Goal: Transaction & Acquisition: Subscribe to service/newsletter

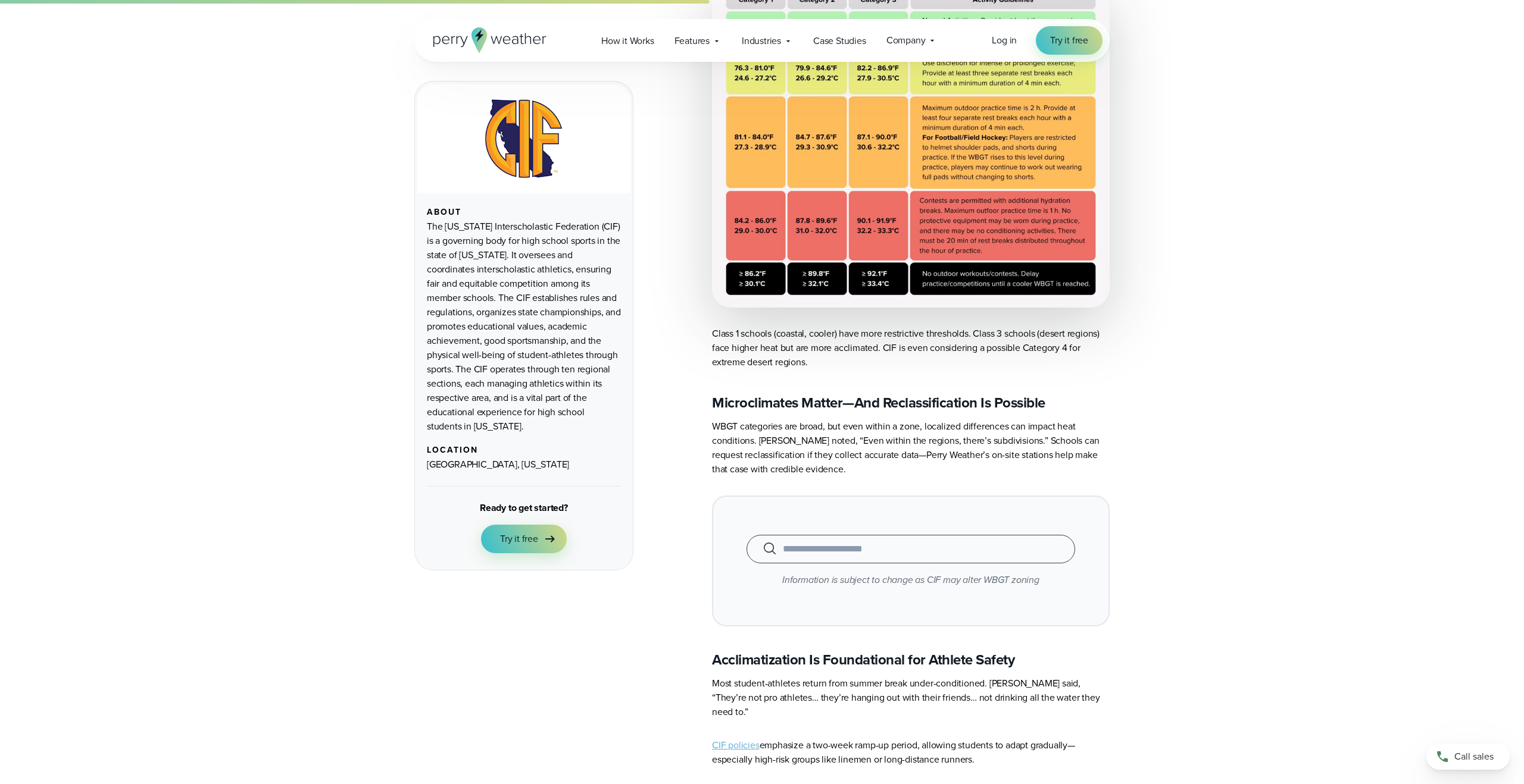
scroll to position [1660, 0]
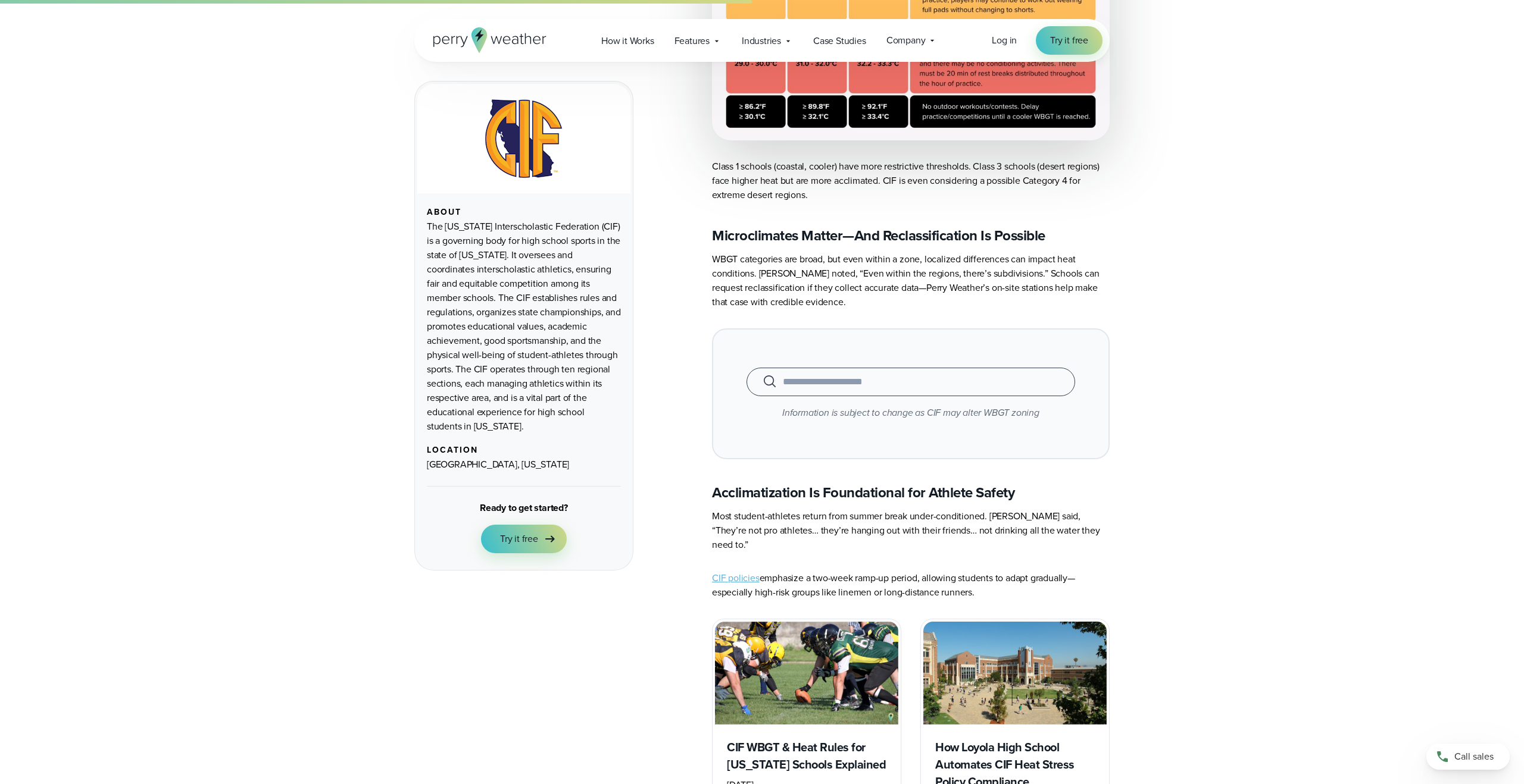
click at [890, 335] on div "When autocomplete results are available use up and down arrows to review and en…" at bounding box center [910, 394] width 397 height 131
click at [875, 374] on input "text" at bounding box center [911, 381] width 299 height 14
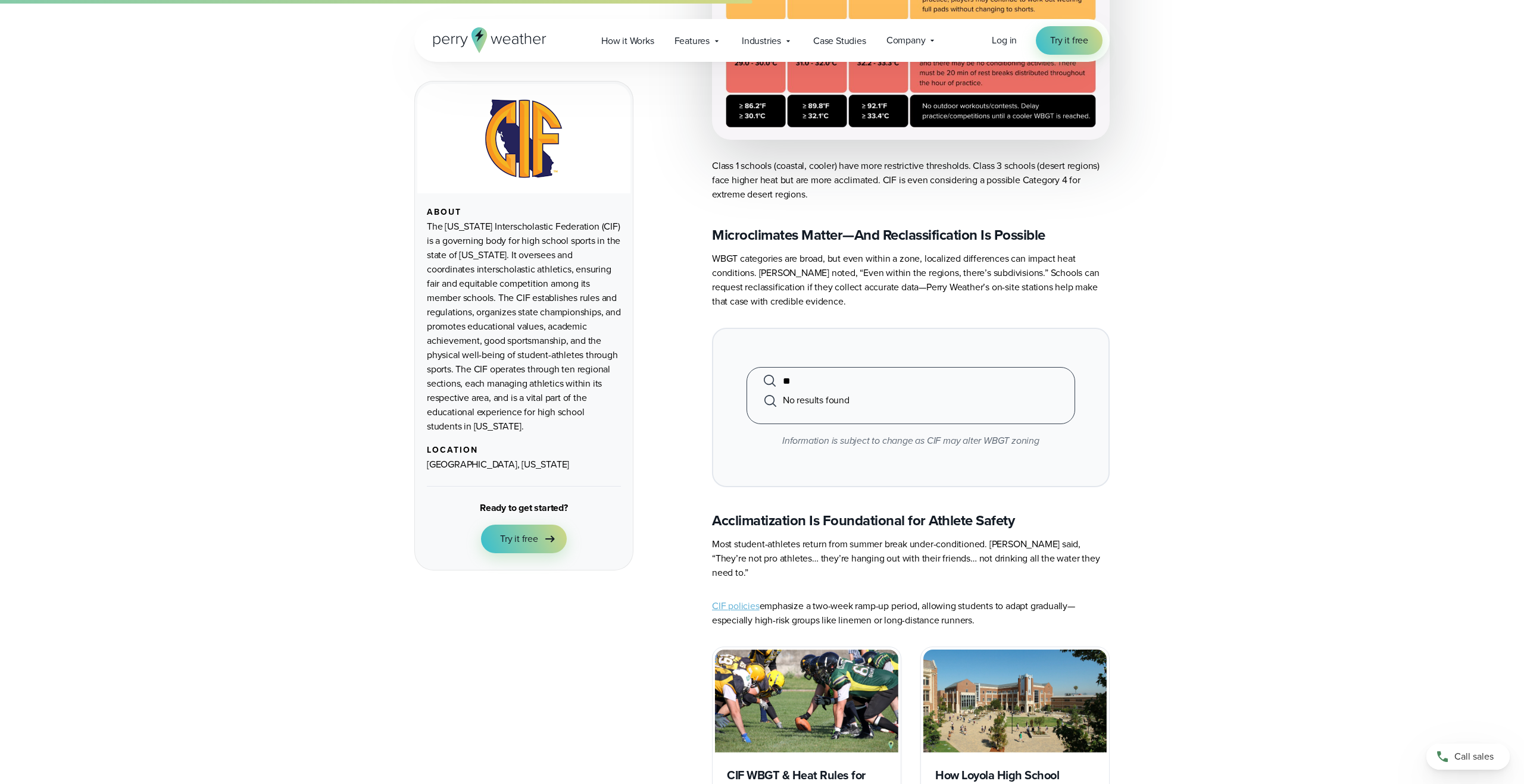
type input "*"
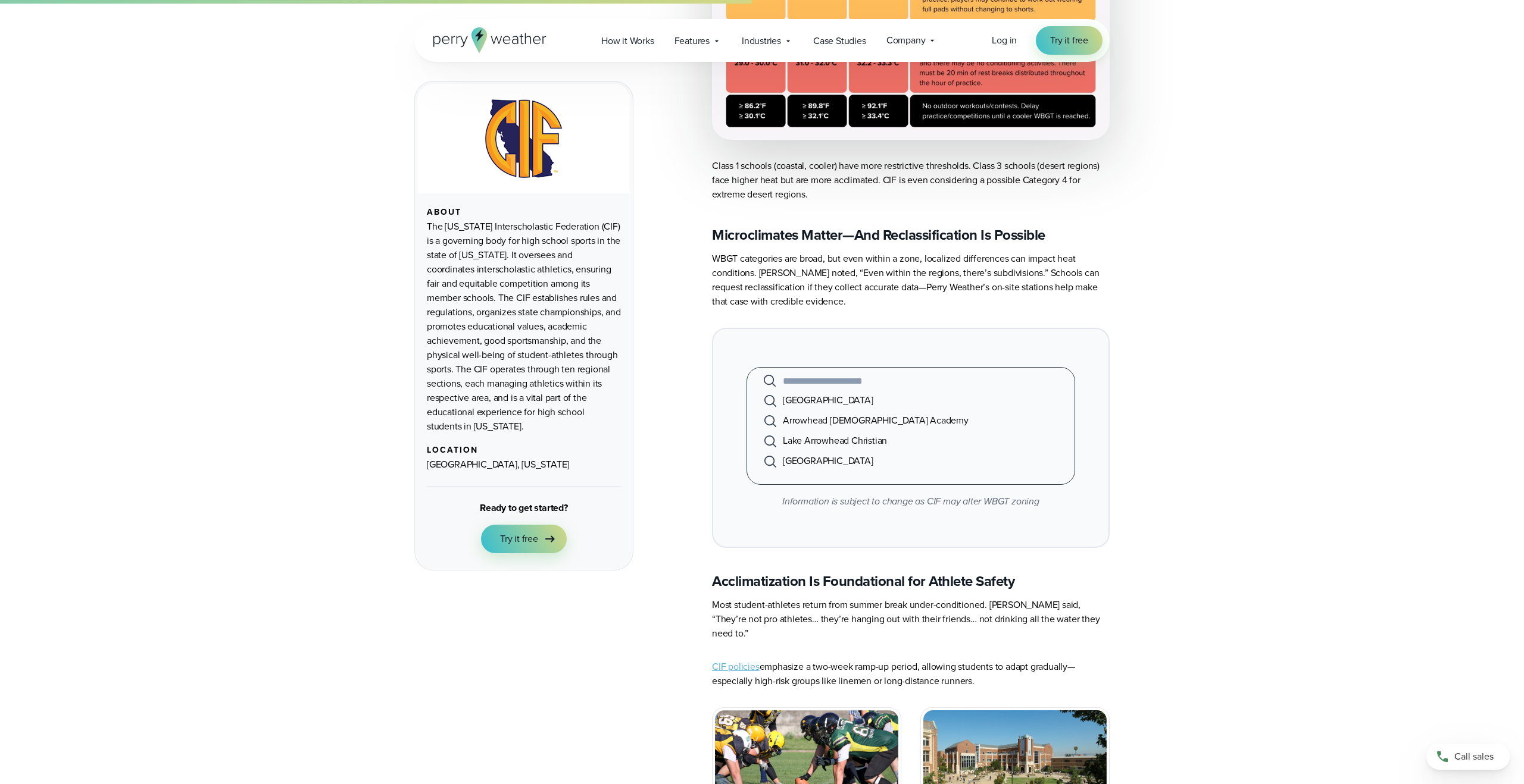
type input "*"
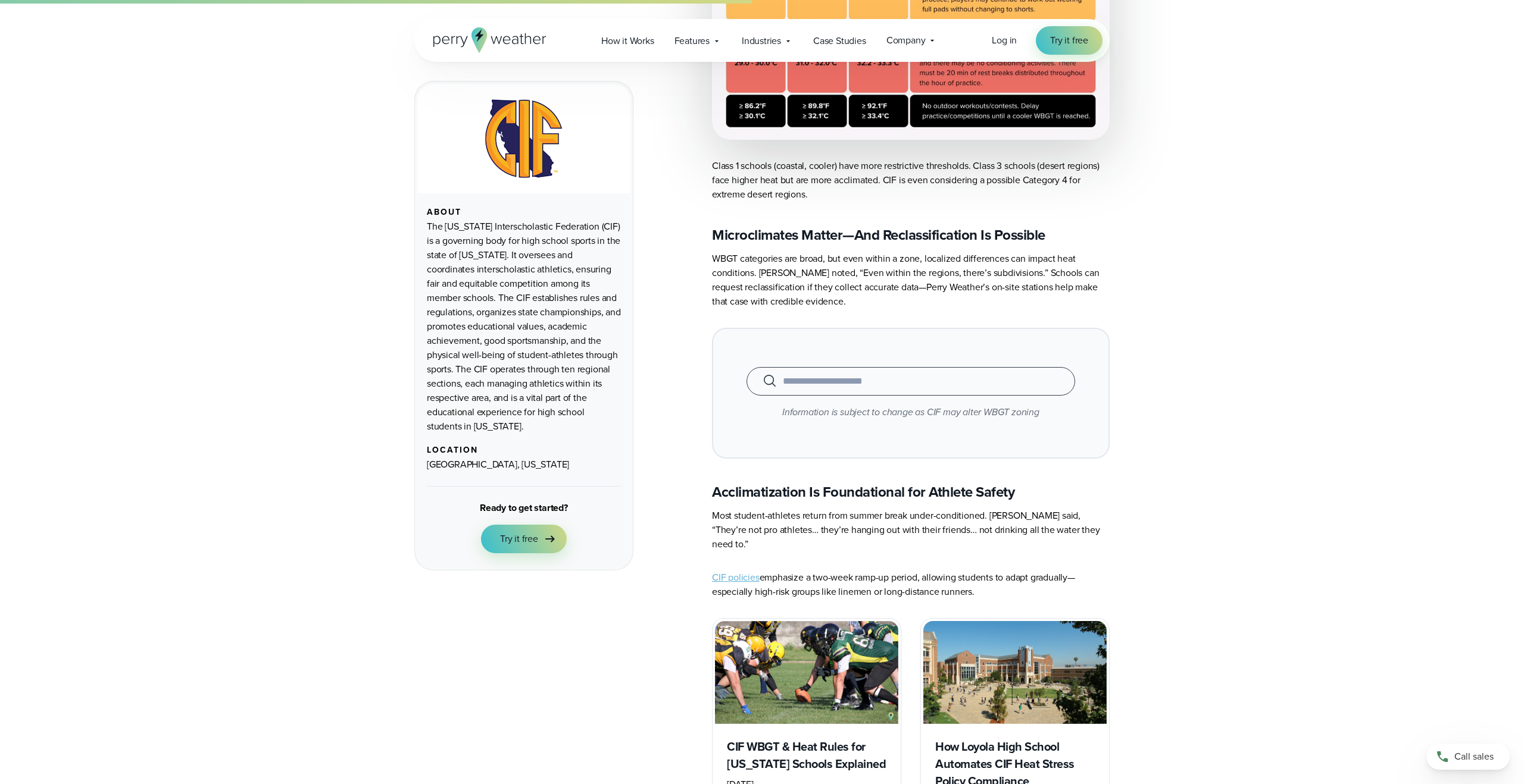
type input "*"
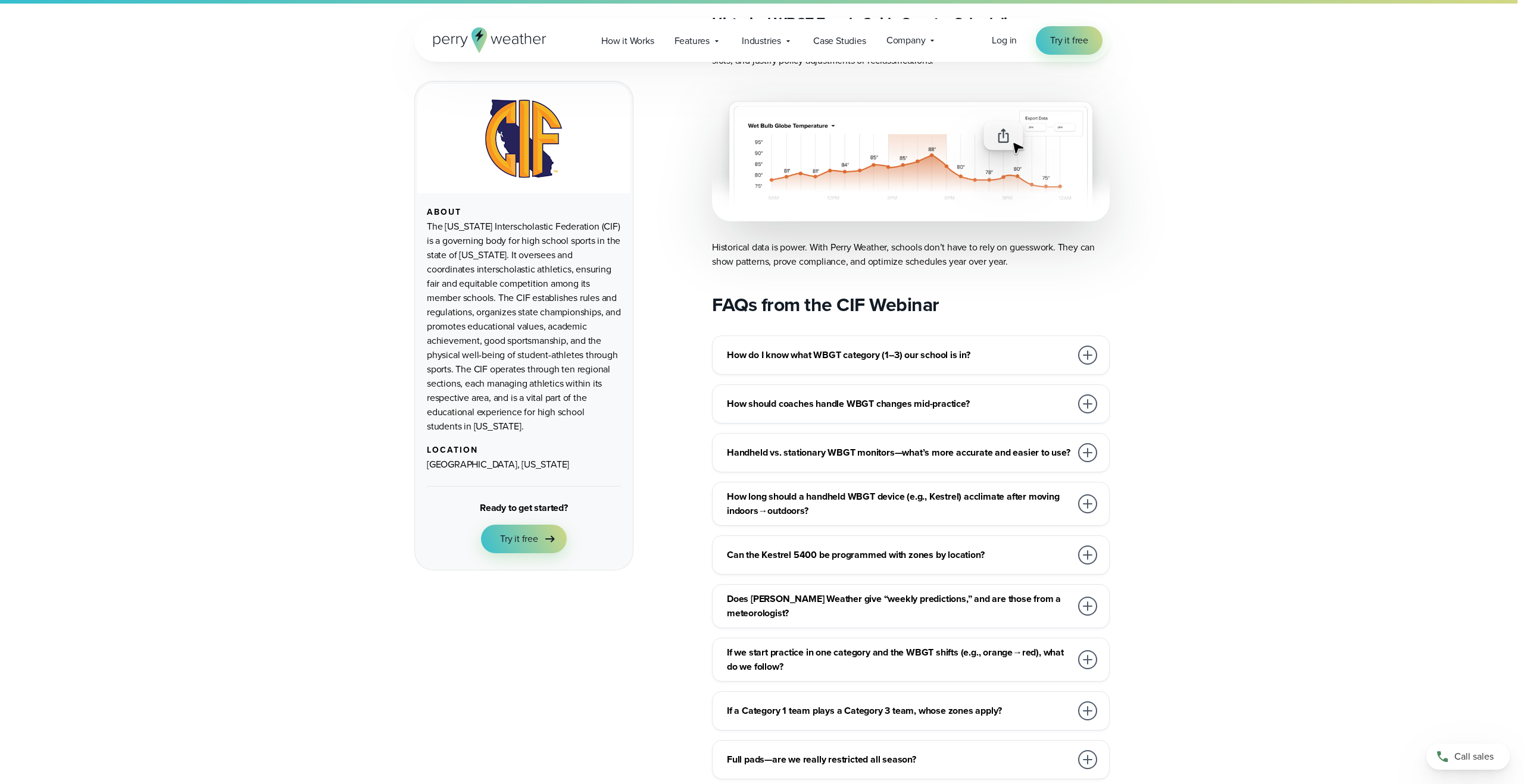
scroll to position [4832, 0]
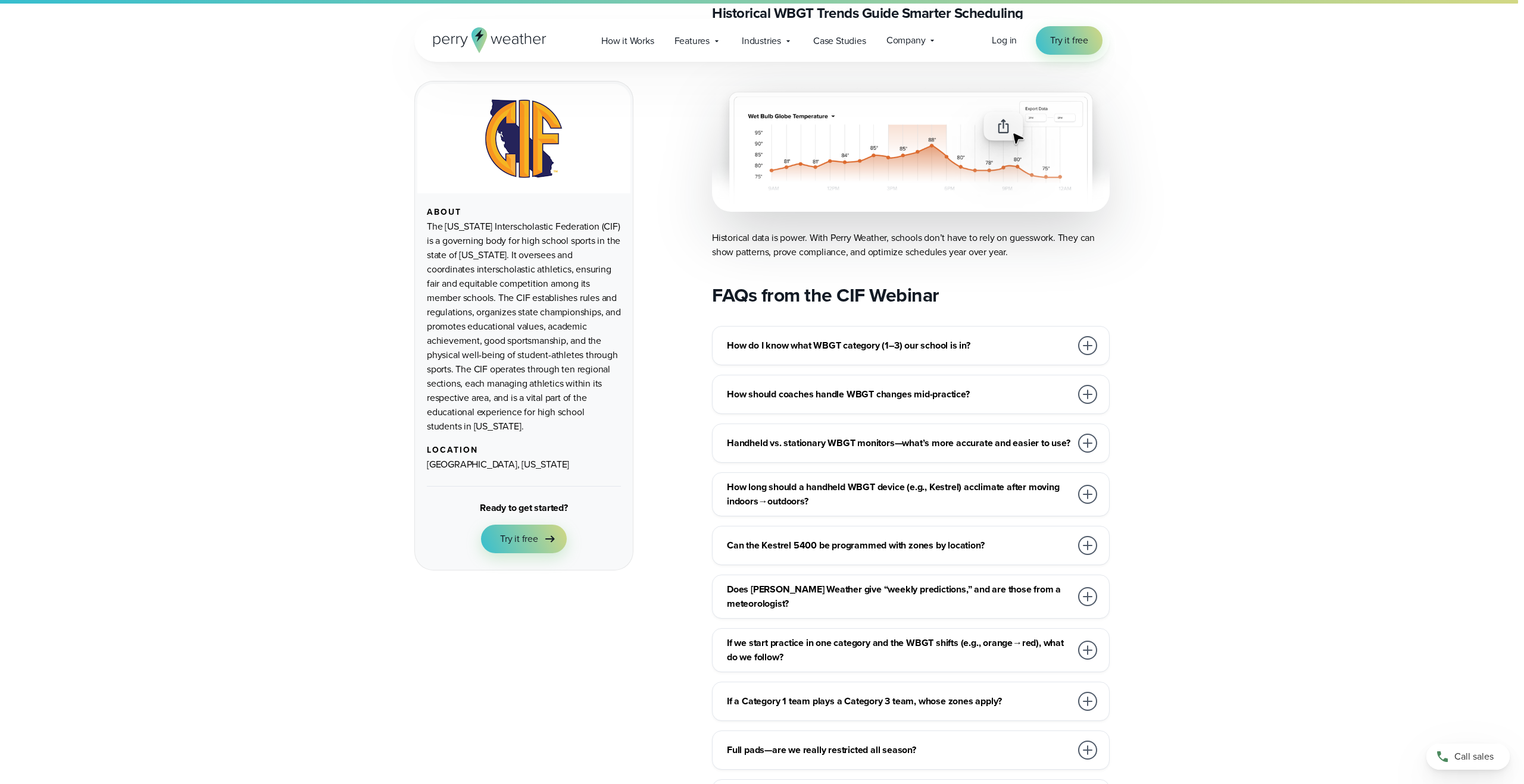
click at [872, 480] on h3 "How long should a handheld WBGT device (e.g., Kestrel) acclimate after moving i…" at bounding box center [899, 495] width 344 height 29
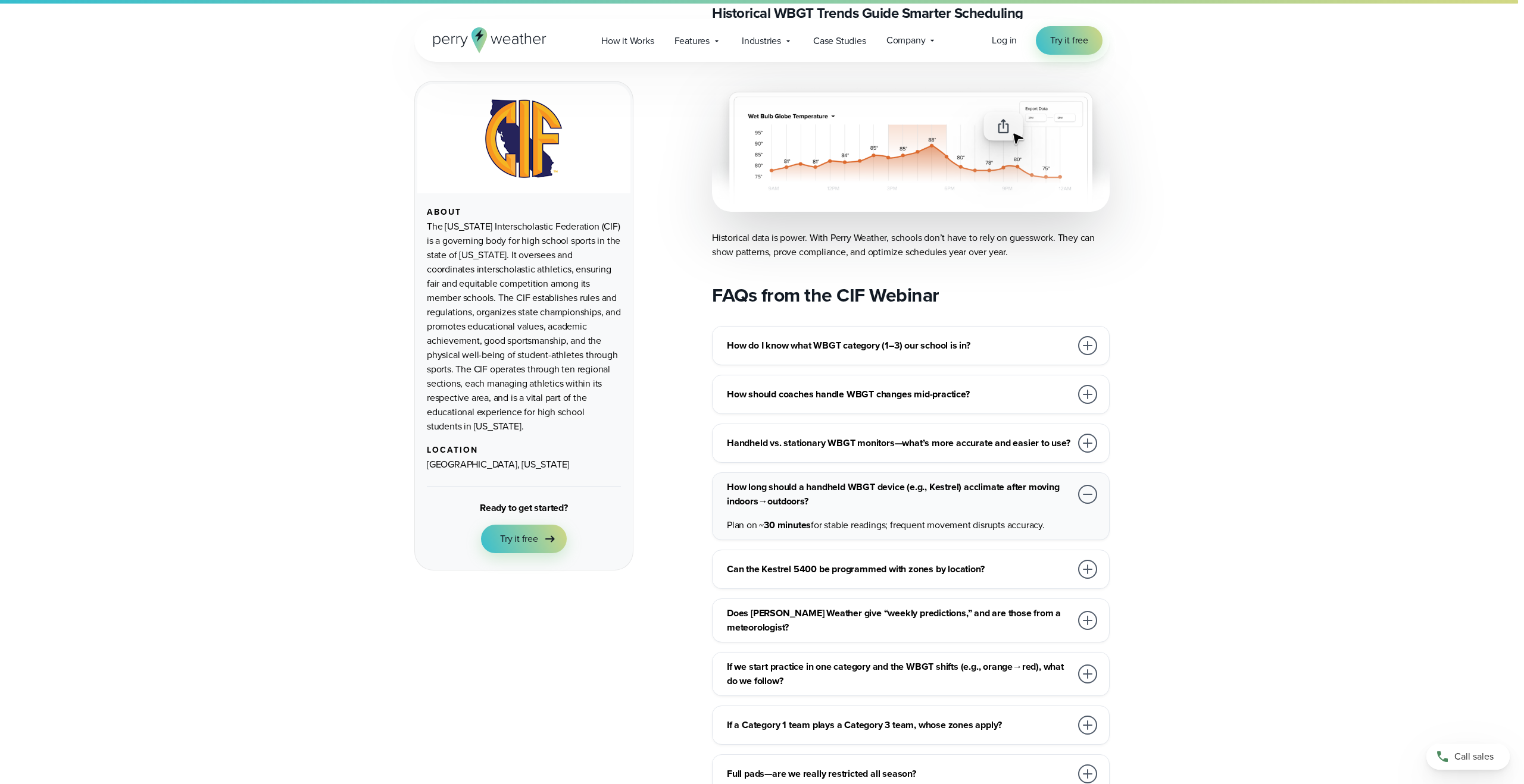
click at [872, 480] on h3 "How long should a handheld WBGT device (e.g., Kestrel) acclimate after moving i…" at bounding box center [899, 495] width 344 height 29
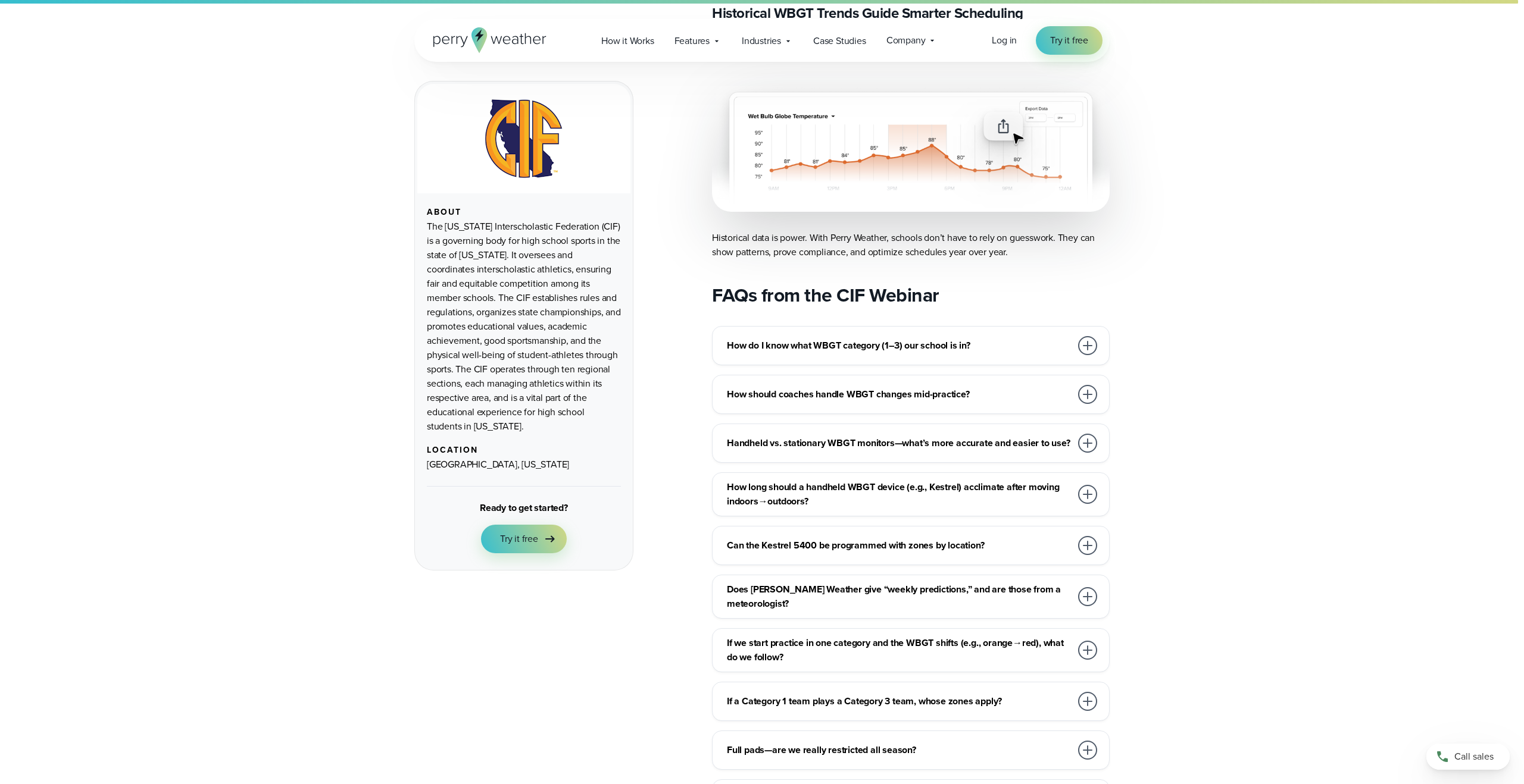
click at [886, 539] on h3 "Can the Kestrel 5400 be programmed with zones by location?" at bounding box center [899, 546] width 344 height 14
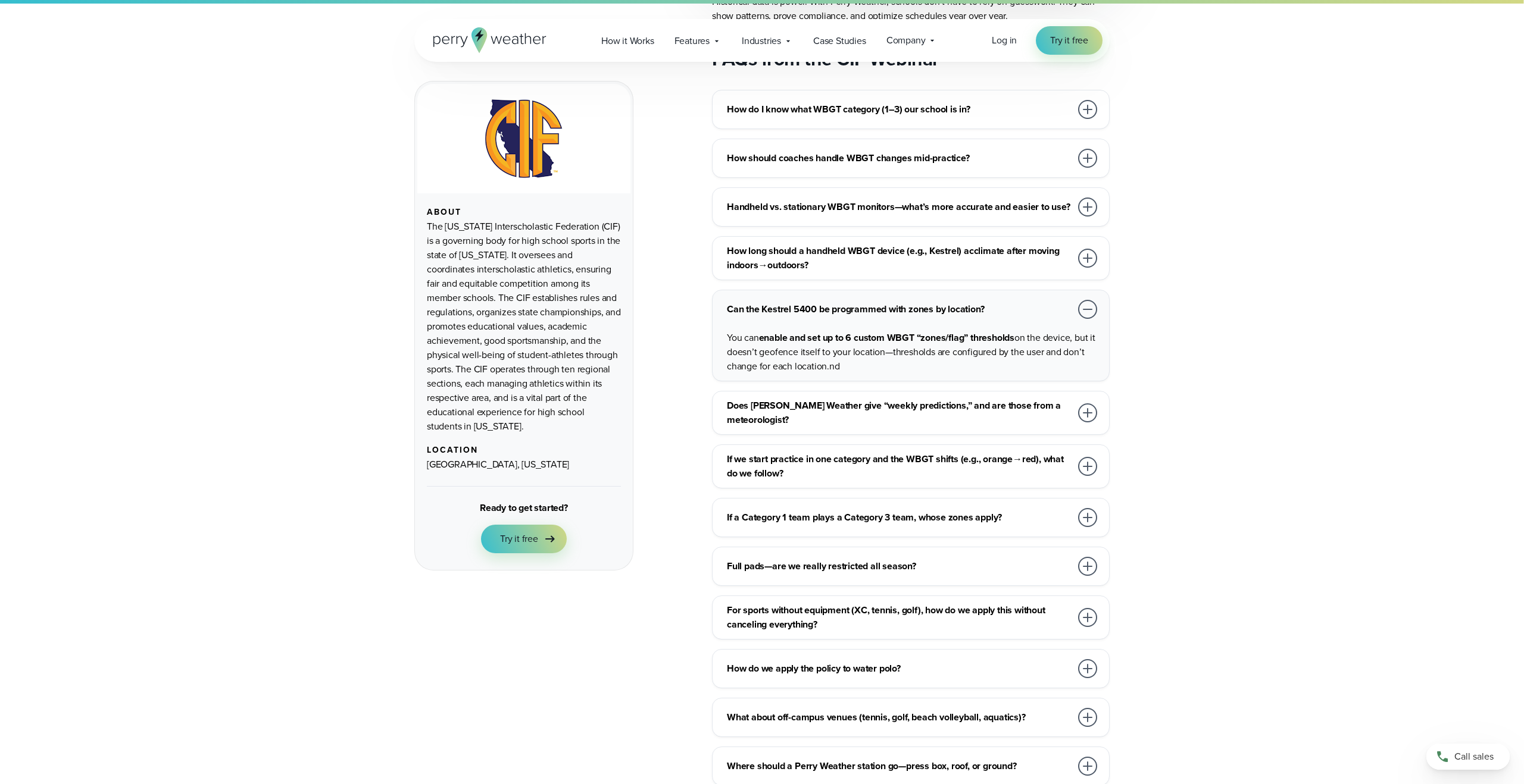
scroll to position [5092, 0]
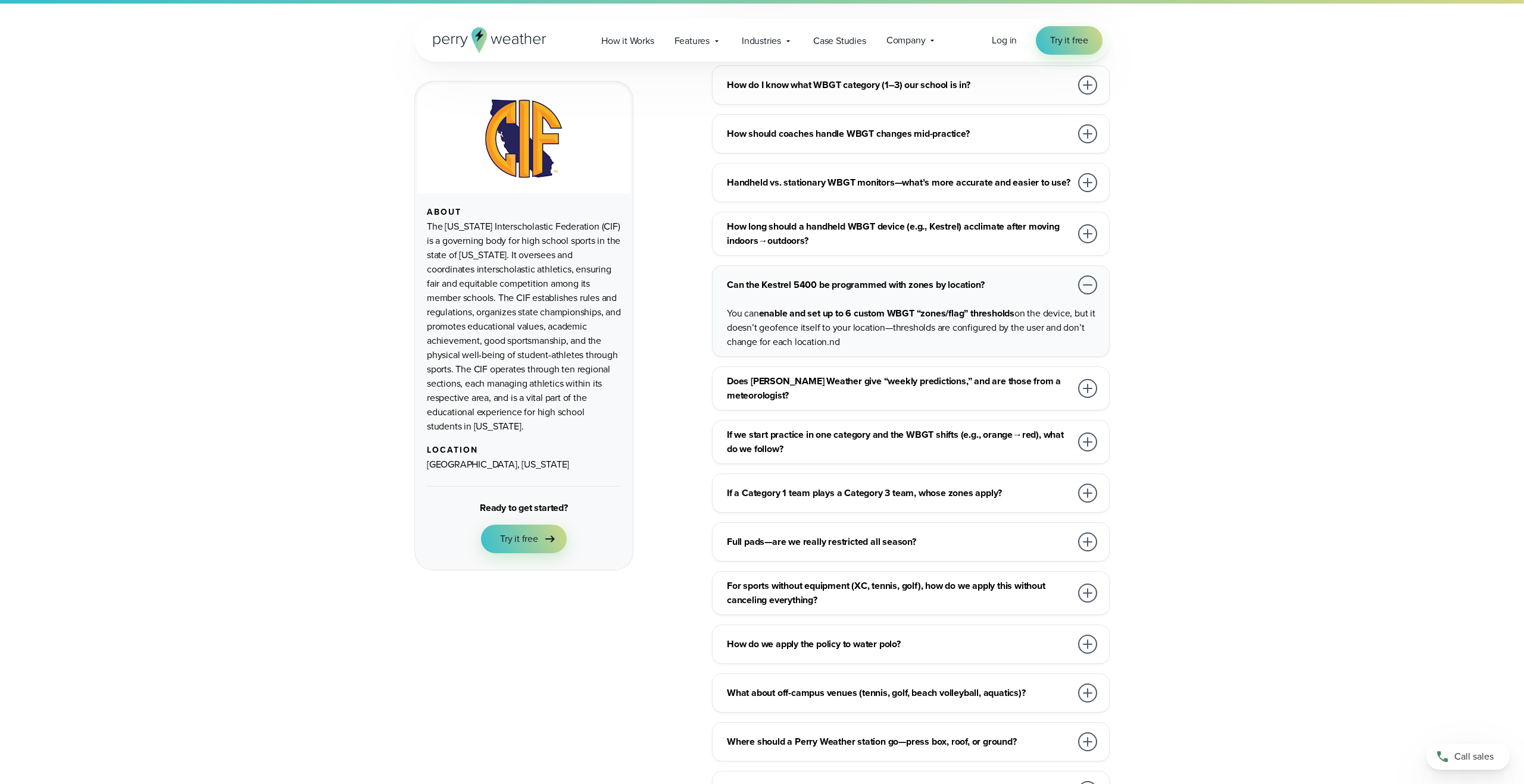
click at [900, 535] on h3 "Full pads—are we really restricted all season?" at bounding box center [899, 542] width 344 height 14
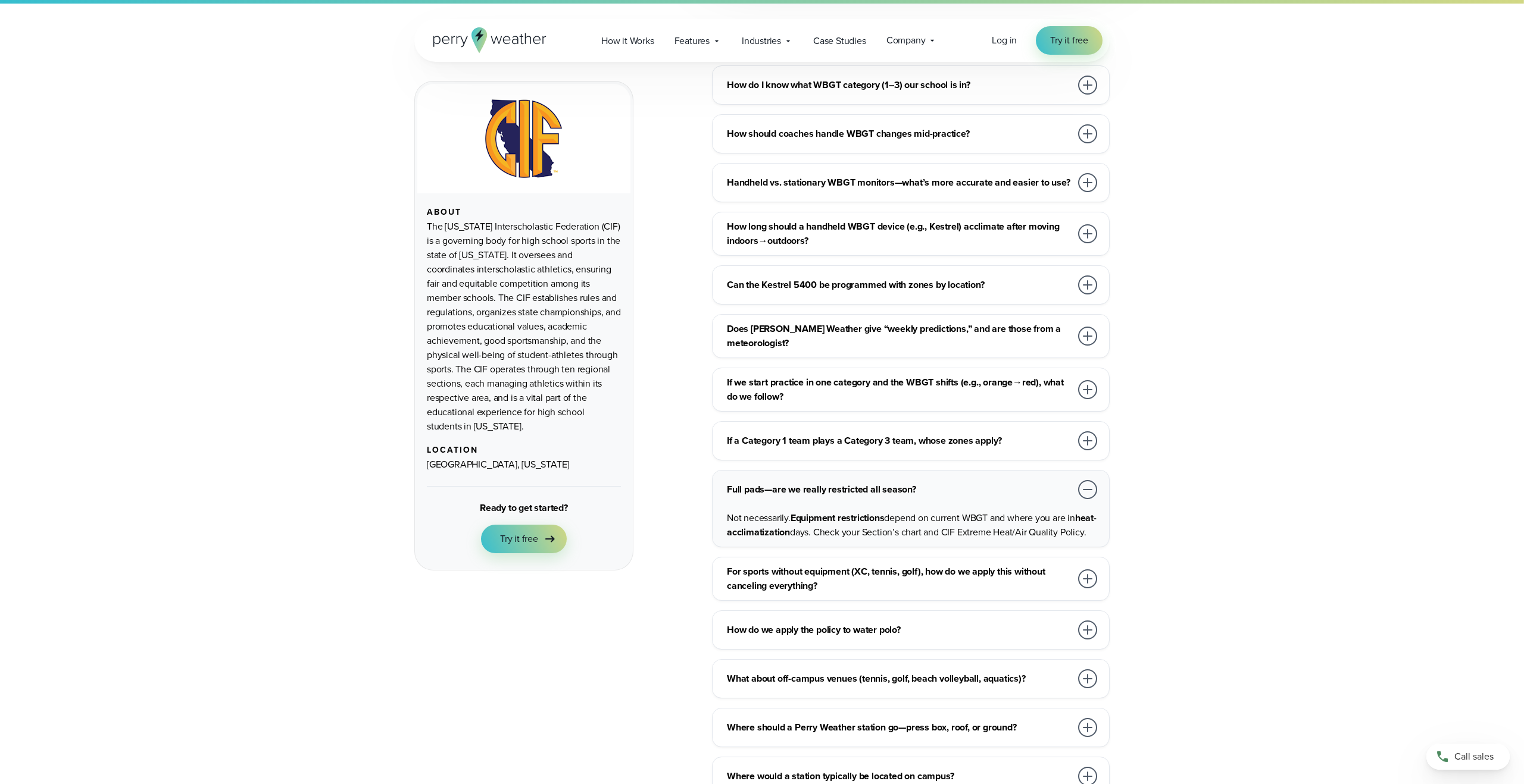
click at [897, 483] on h3 "Full pads—are we really restricted all season?" at bounding box center [899, 490] width 344 height 14
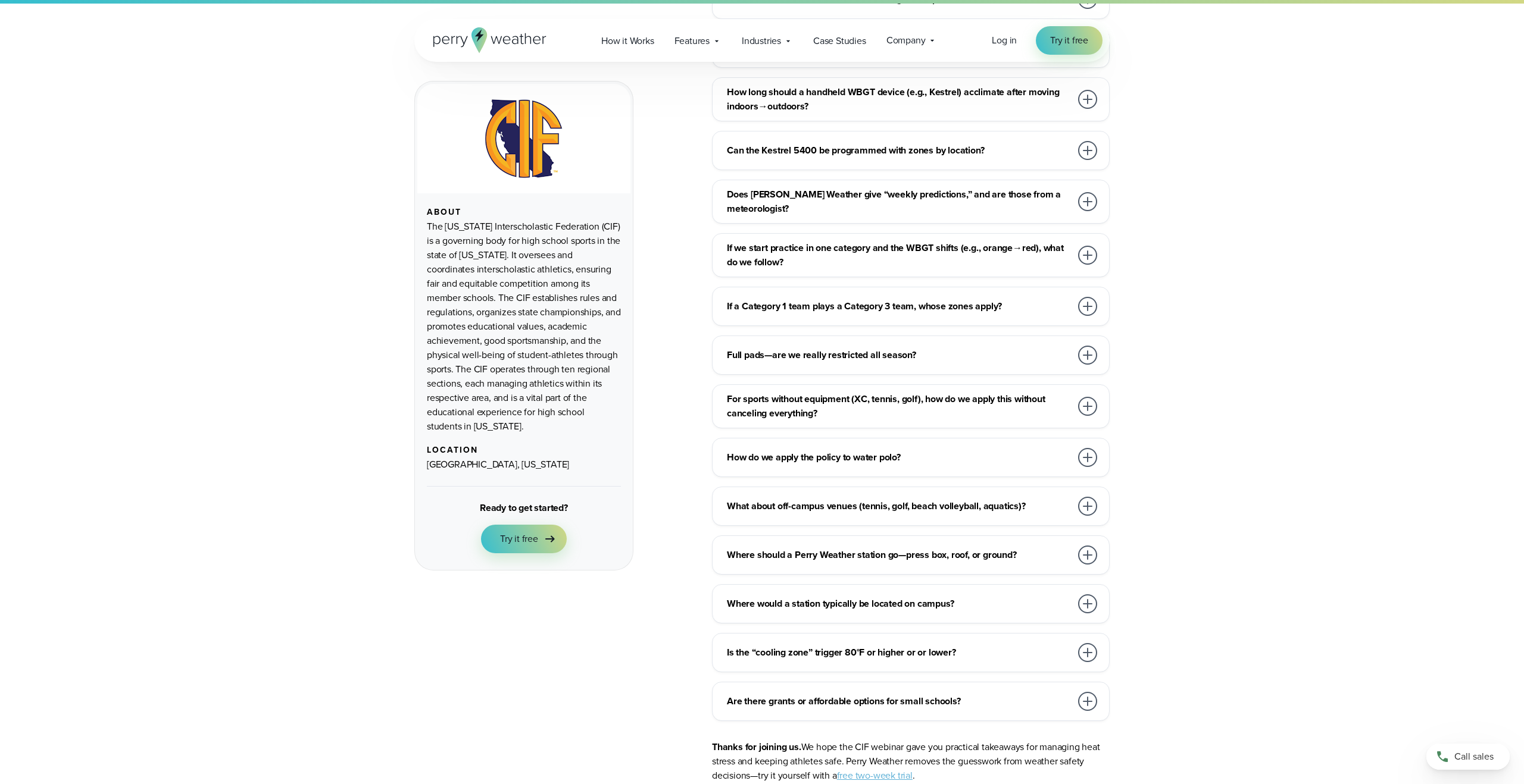
scroll to position [5228, 0]
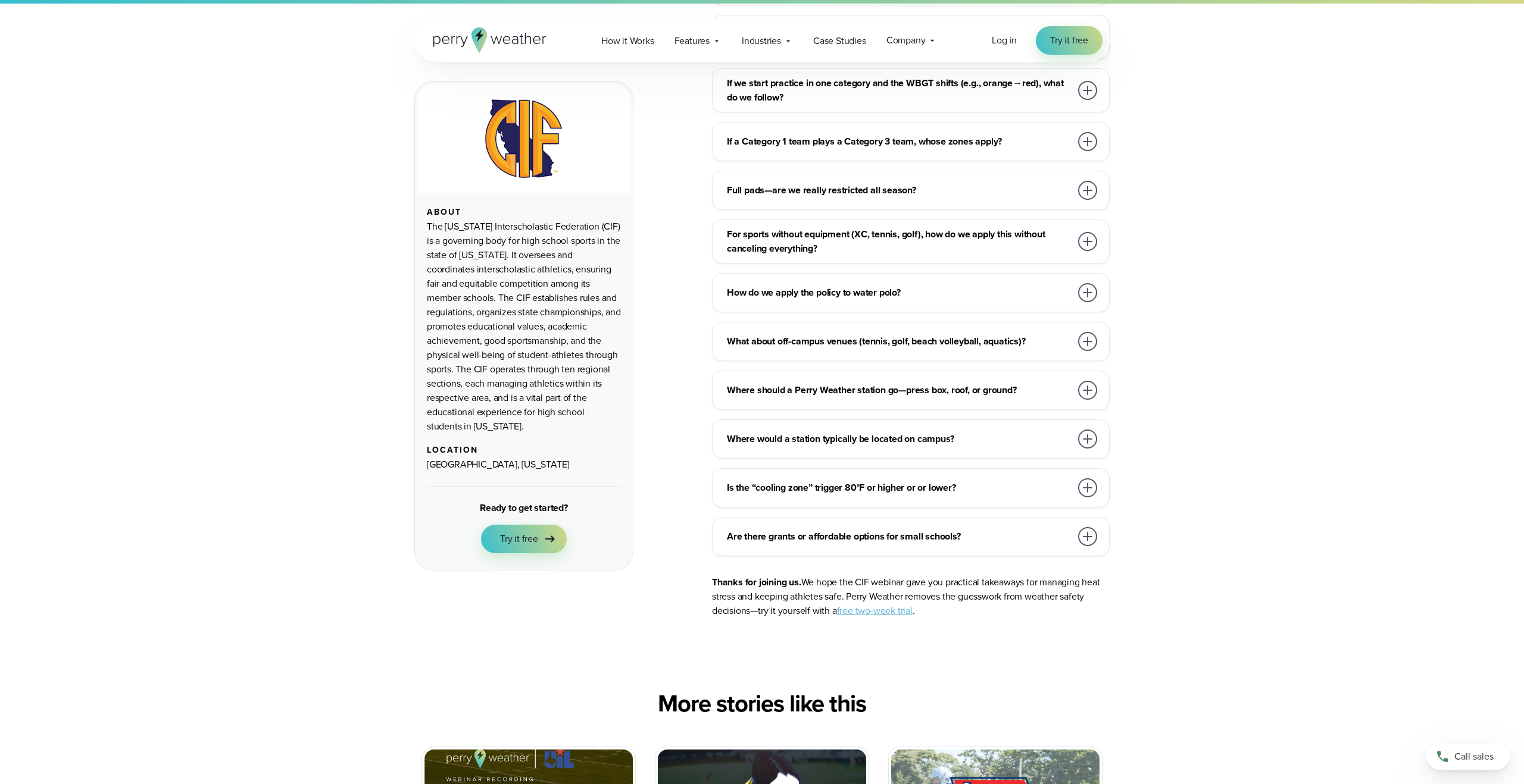
click at [884, 517] on div "Are there grants or affordable options for small schools? Perry Weather provide…" at bounding box center [910, 536] width 397 height 39
click at [886, 529] on h3 "Are there grants or affordable options for small schools?" at bounding box center [899, 536] width 344 height 14
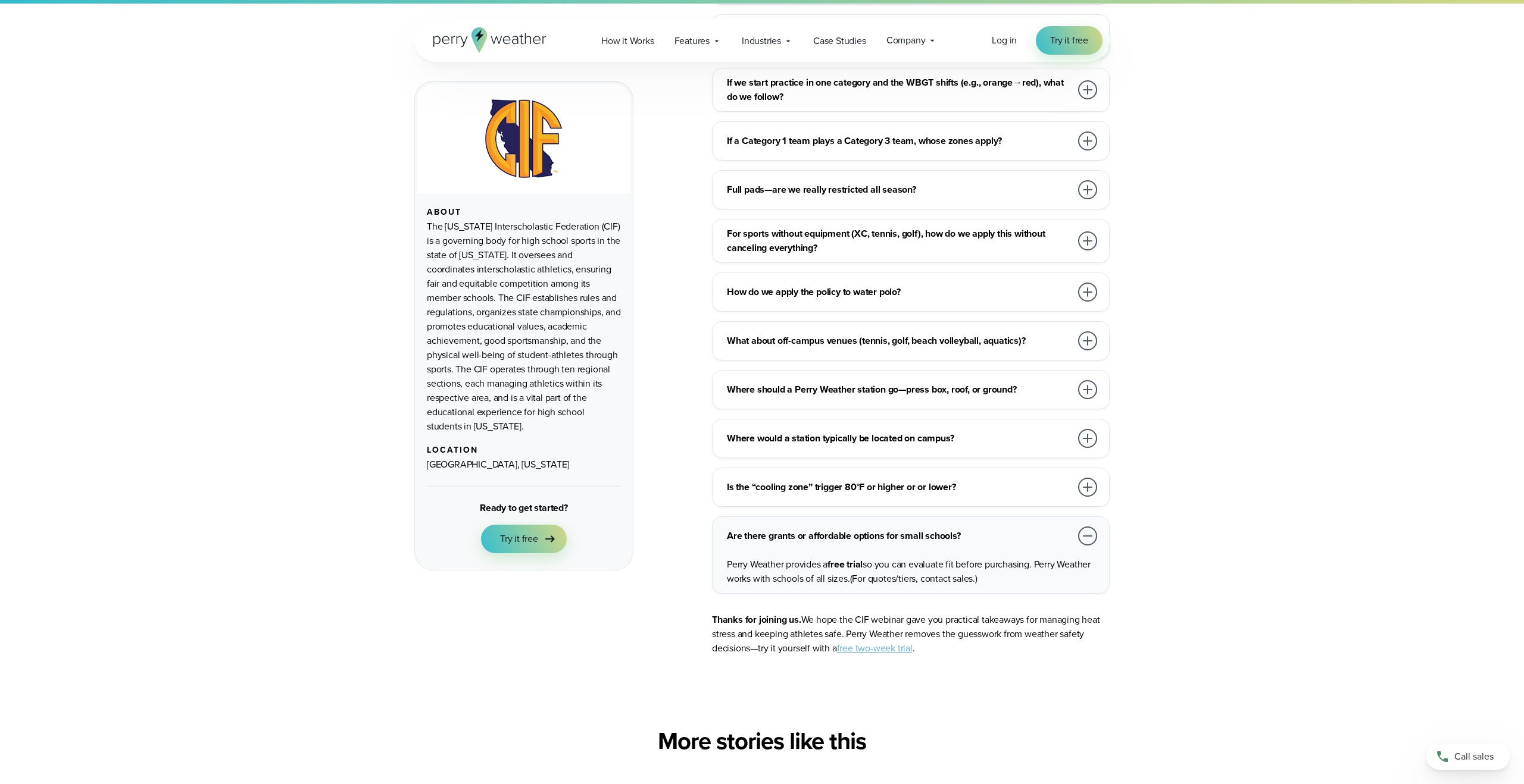
click at [884, 642] on link "free two-week trial" at bounding box center [875, 648] width 76 height 14
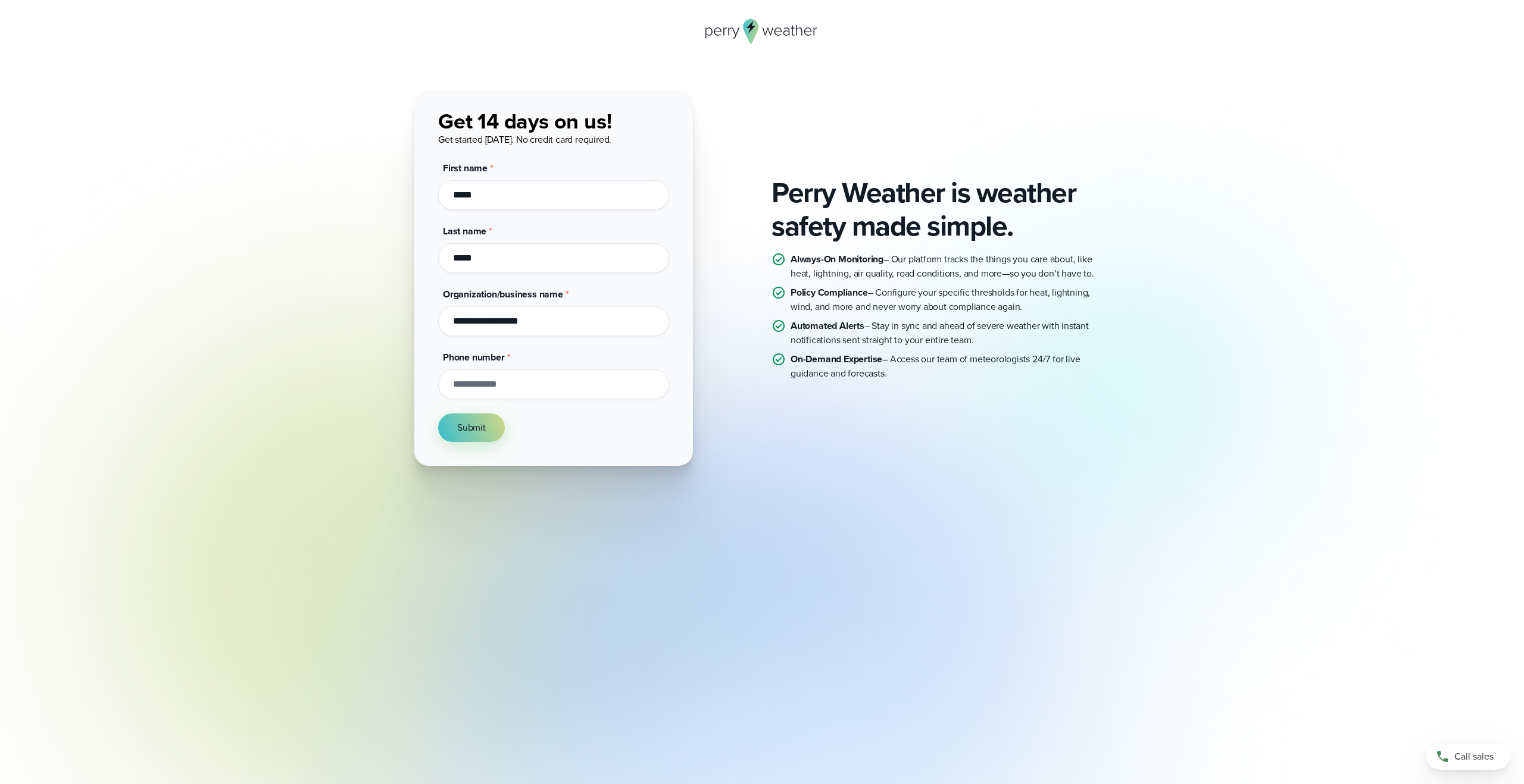
click at [554, 385] on input "Phone number *" at bounding box center [553, 384] width 231 height 30
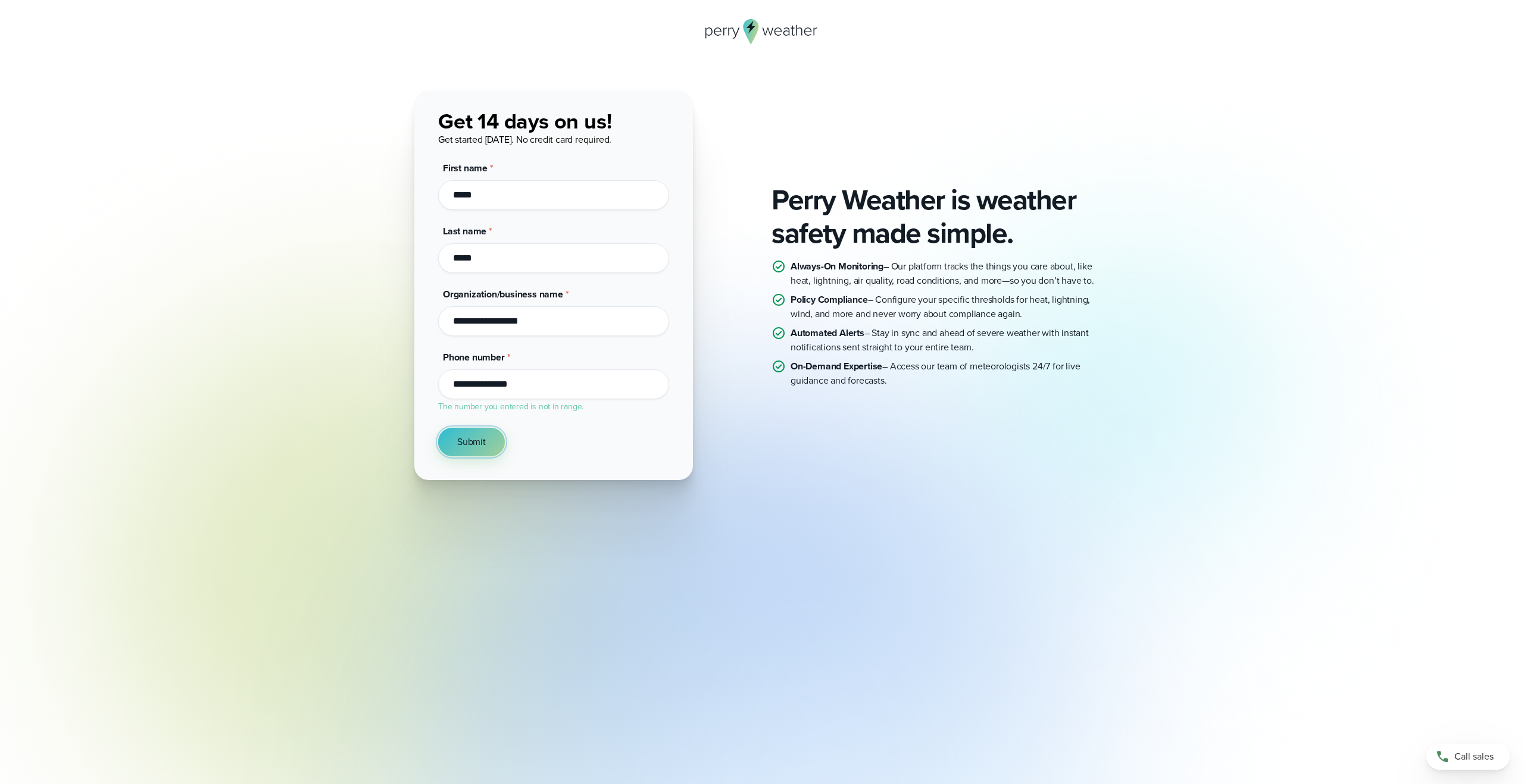
click at [472, 444] on span "Submit" at bounding box center [472, 442] width 29 height 14
drag, startPoint x: 507, startPoint y: 388, endPoint x: 576, endPoint y: 396, distance: 69.5
click at [576, 396] on input "**********" at bounding box center [553, 384] width 231 height 30
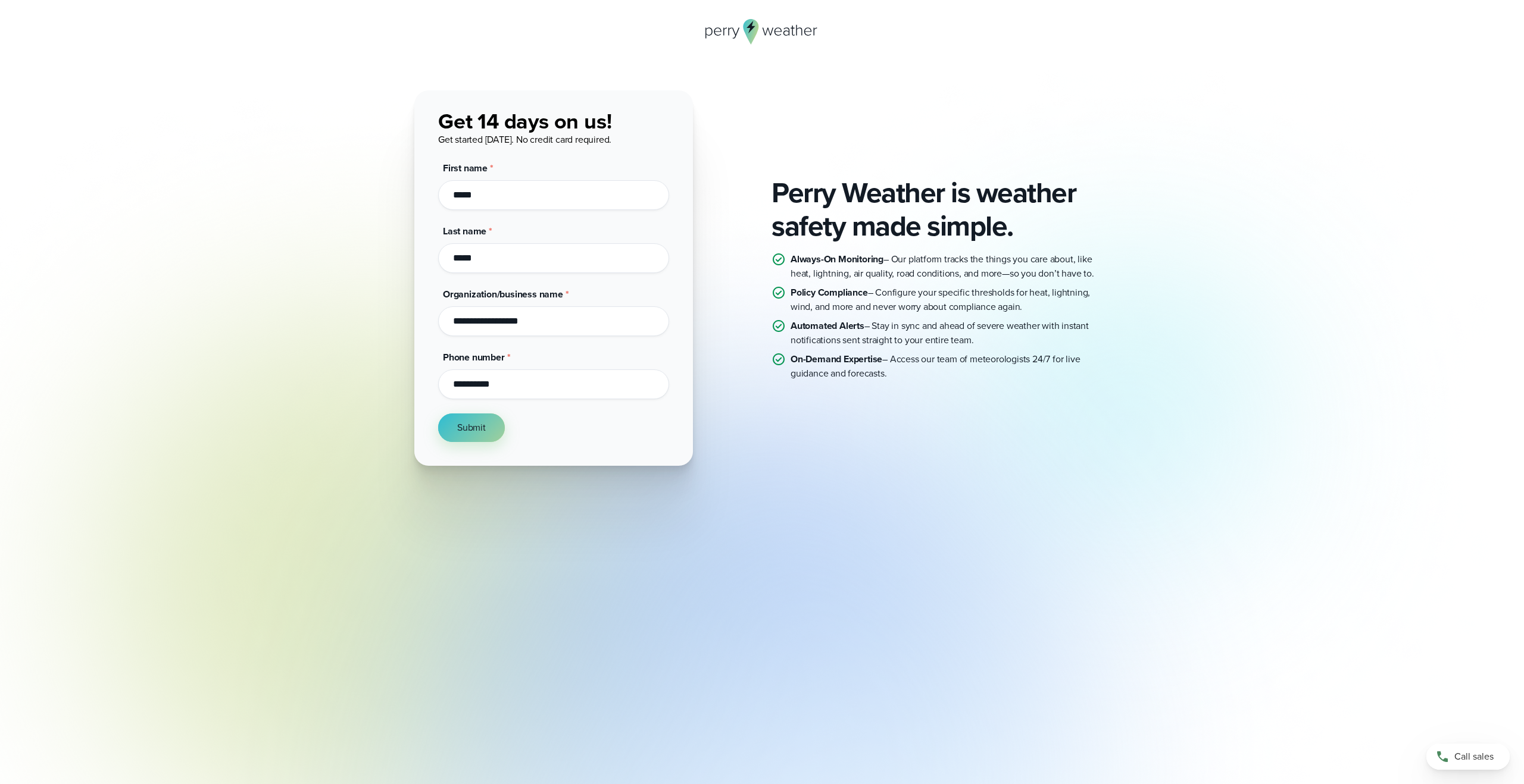
type input "**********"
click at [453, 434] on button "Submit" at bounding box center [471, 428] width 66 height 29
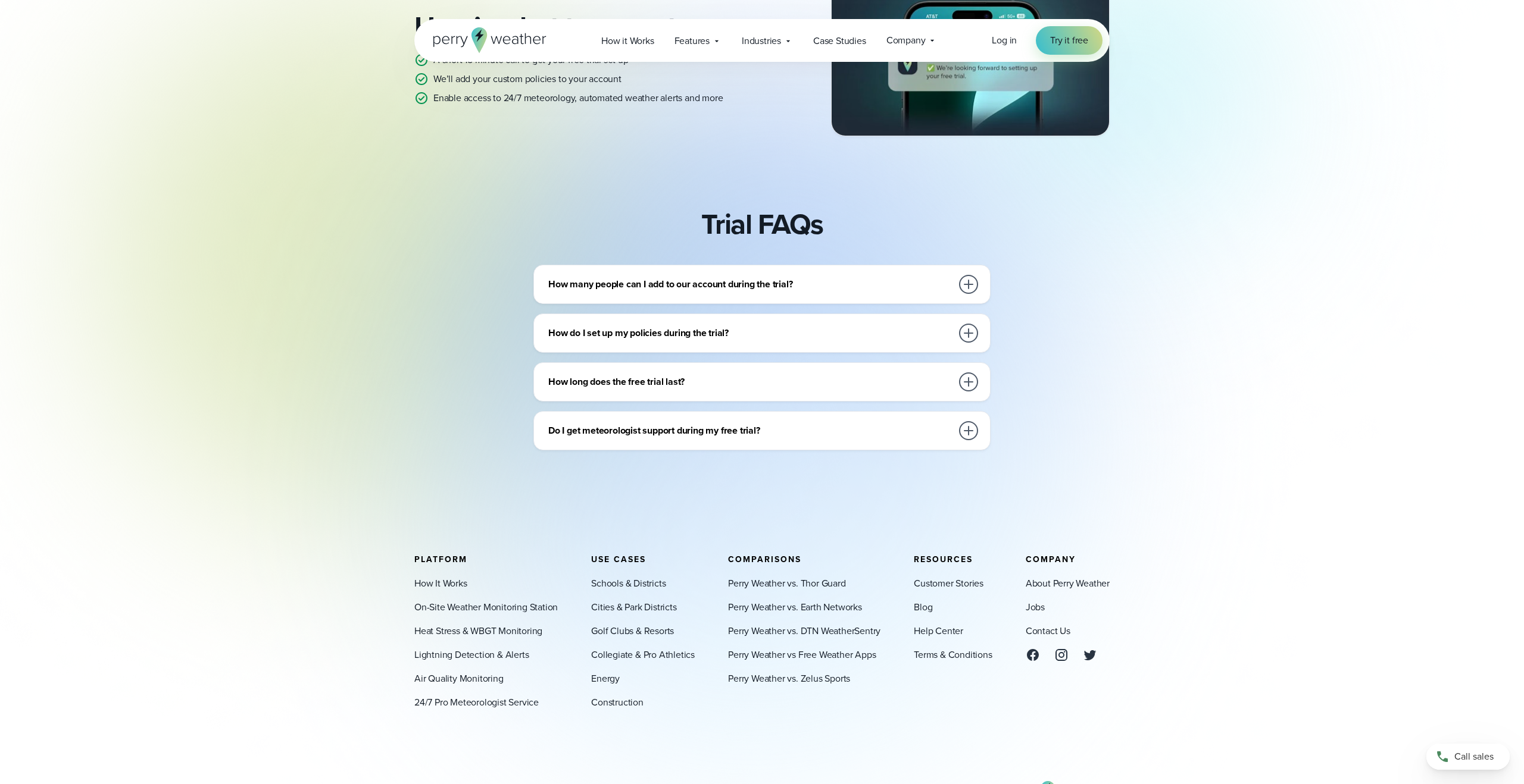
scroll to position [403, 0]
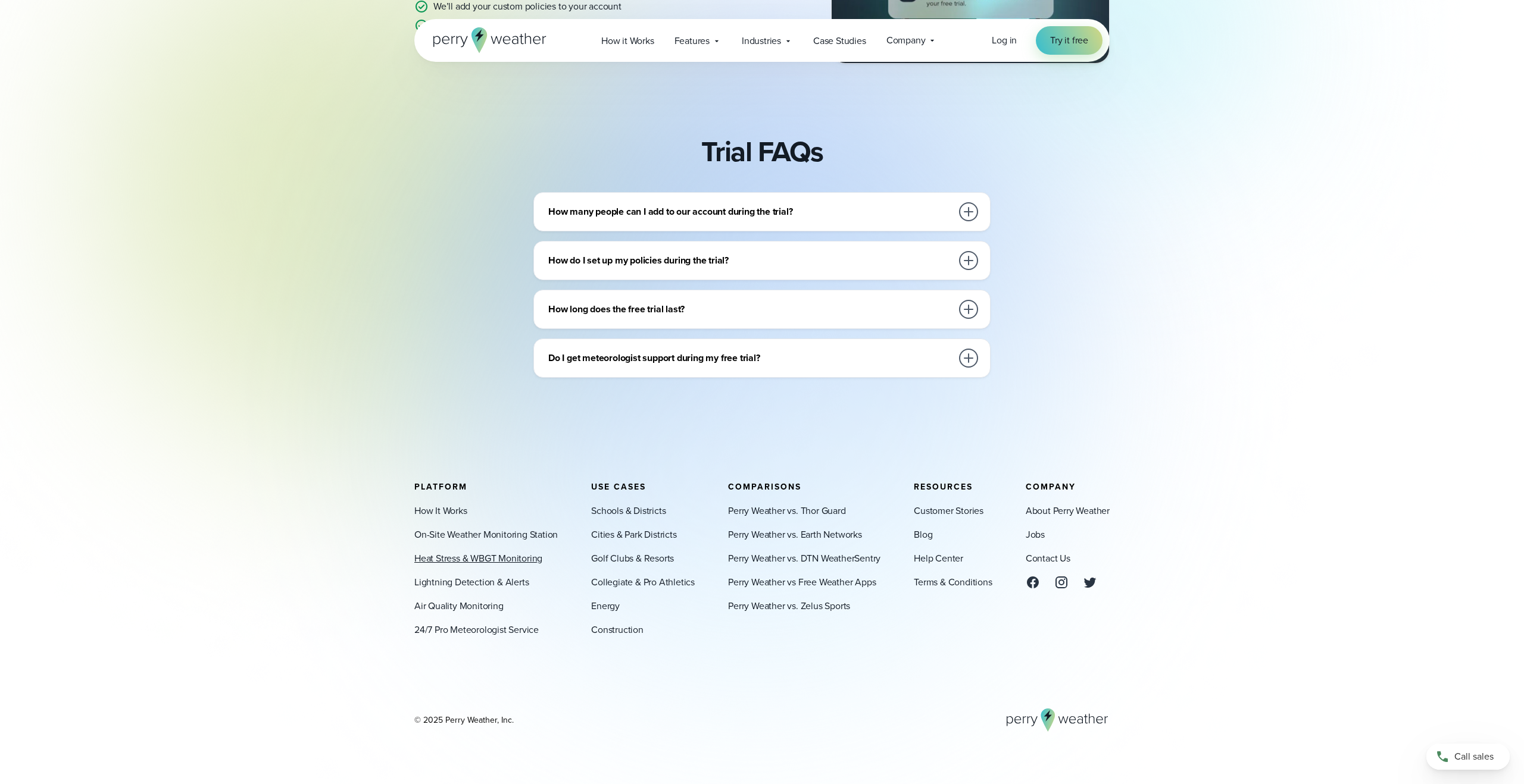
click at [435, 555] on link "Heat Stress & WBGT Monitoring" at bounding box center [478, 559] width 128 height 14
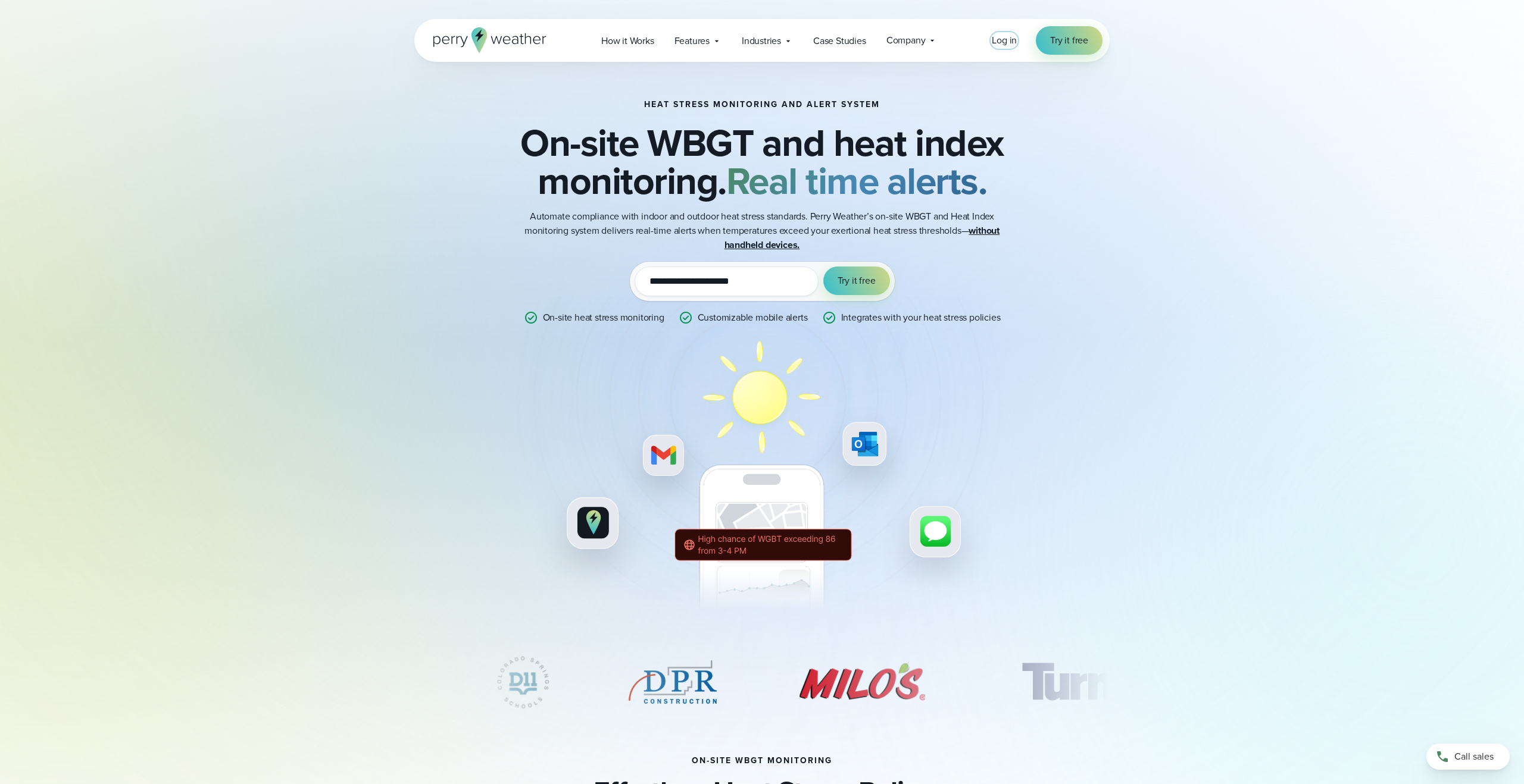
click at [995, 38] on span "Log in" at bounding box center [1003, 40] width 25 height 14
